Goal: Transaction & Acquisition: Book appointment/travel/reservation

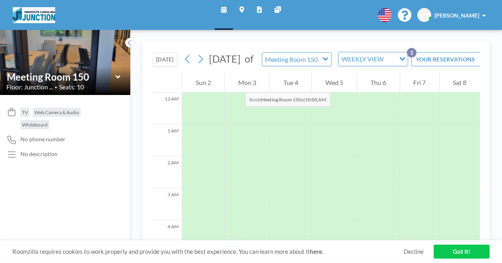
scroll to position [360, 0]
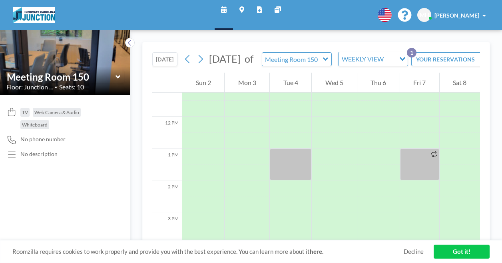
click at [225, 9] on icon at bounding box center [224, 9] width 6 height 6
click at [332, 65] on div "Meeting Room 150" at bounding box center [297, 59] width 70 height 14
click at [328, 63] on icon at bounding box center [325, 59] width 5 height 8
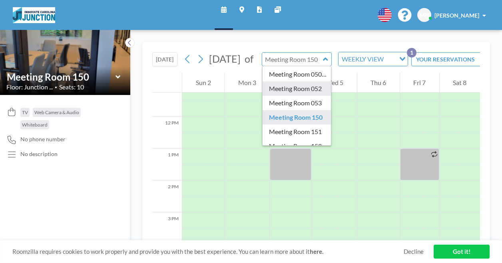
scroll to position [40, 0]
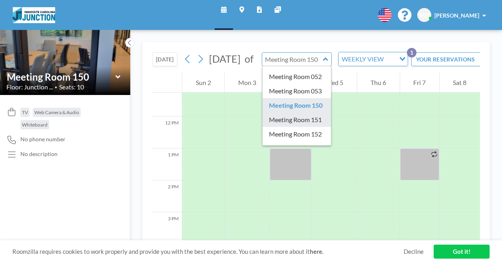
type input "Meeting Room 151"
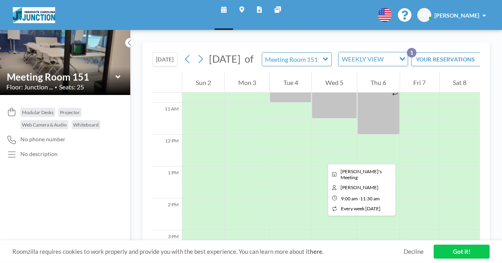
scroll to position [360, 0]
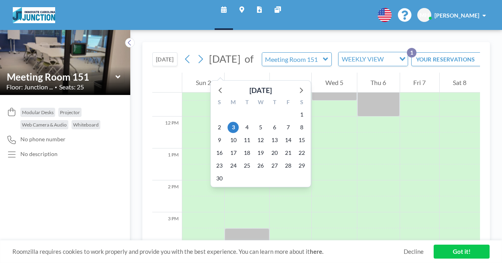
click at [233, 58] on span "[DATE]" at bounding box center [225, 59] width 32 height 12
click at [222, 87] on icon at bounding box center [220, 90] width 10 height 10
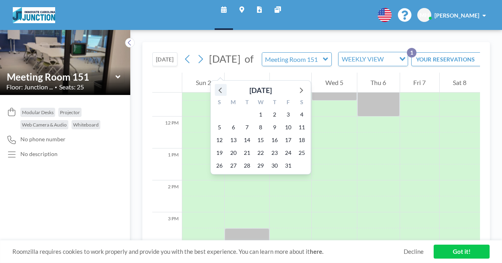
click at [222, 87] on icon at bounding box center [220, 90] width 10 height 10
click at [286, 129] on span "12" at bounding box center [287, 127] width 11 height 11
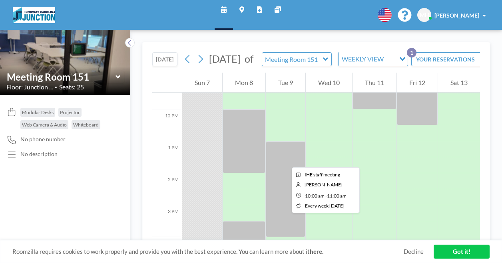
scroll to position [368, 0]
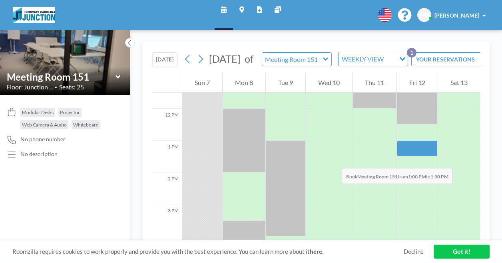
click at [427, 157] on div at bounding box center [417, 149] width 41 height 16
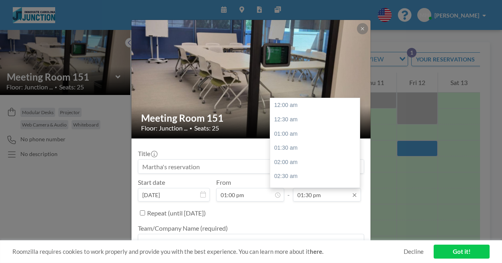
scroll to position [384, 0]
click at [316, 195] on input "01:30 pm" at bounding box center [327, 195] width 68 height 14
click at [289, 149] on div "03:00 pm" at bounding box center [316, 148] width 93 height 14
type input "03:00 pm"
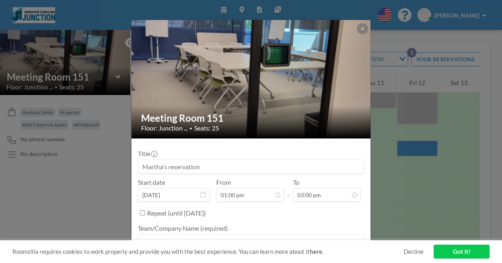
click at [180, 167] on input at bounding box center [250, 167] width 225 height 14
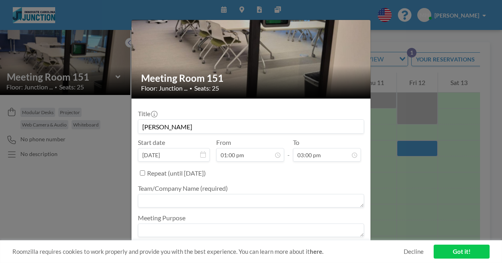
scroll to position [62, 0]
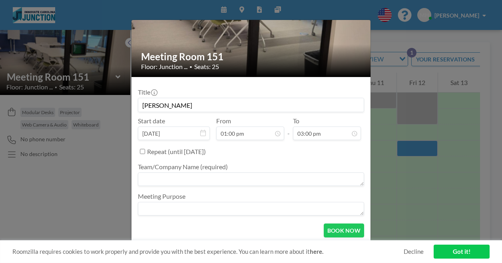
type input "[PERSON_NAME]"
click at [179, 182] on textarea at bounding box center [251, 180] width 226 height 14
click at [178, 211] on textarea at bounding box center [251, 209] width 226 height 14
type textarea "project meeting"
click at [149, 177] on textarea at bounding box center [251, 180] width 226 height 14
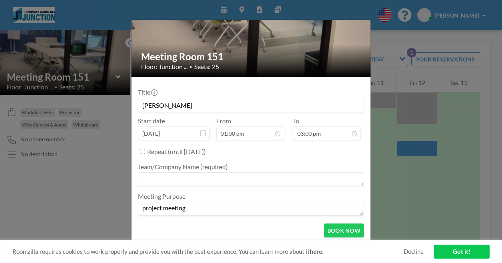
click at [177, 174] on textarea at bounding box center [251, 180] width 226 height 14
type textarea "ICS"
click at [347, 230] on button "BOOK NOW" at bounding box center [344, 231] width 40 height 14
